Goal: Information Seeking & Learning: Learn about a topic

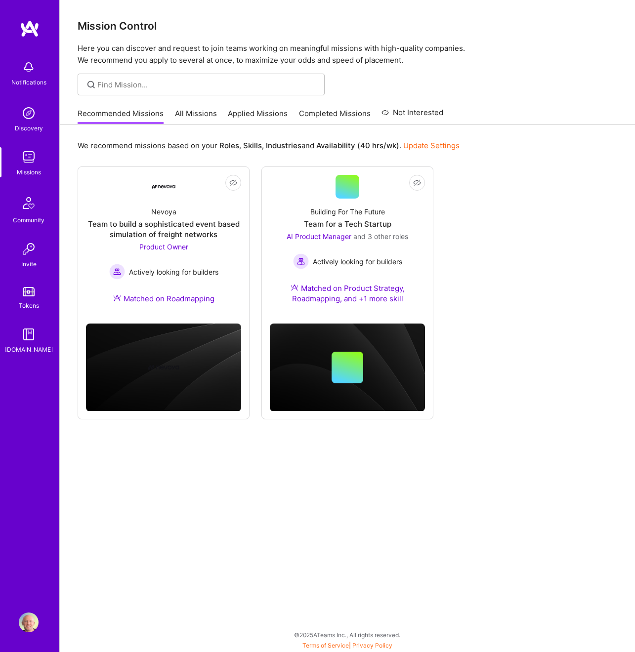
click at [196, 119] on link "All Missions" at bounding box center [196, 116] width 42 height 16
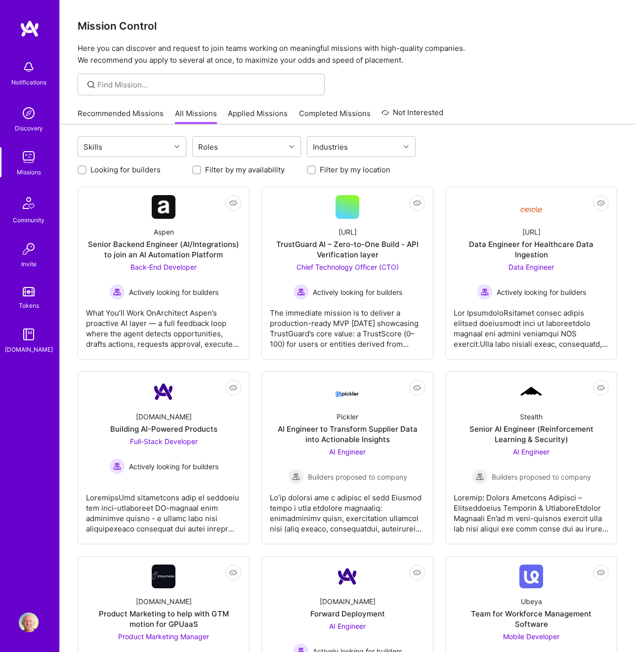
click at [92, 169] on label "Looking for builders" at bounding box center [125, 170] width 70 height 10
click at [86, 169] on input "Looking for builders" at bounding box center [83, 170] width 7 height 7
checkbox input "true"
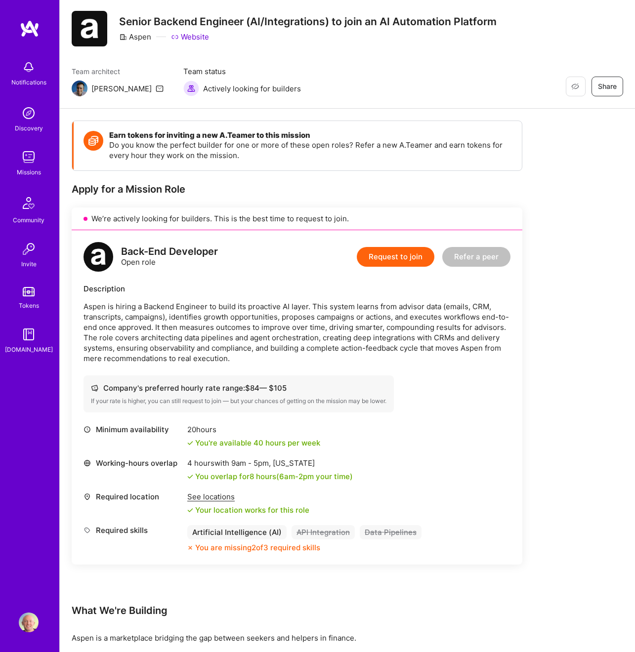
scroll to position [22, 0]
